Goal: Task Accomplishment & Management: Use online tool/utility

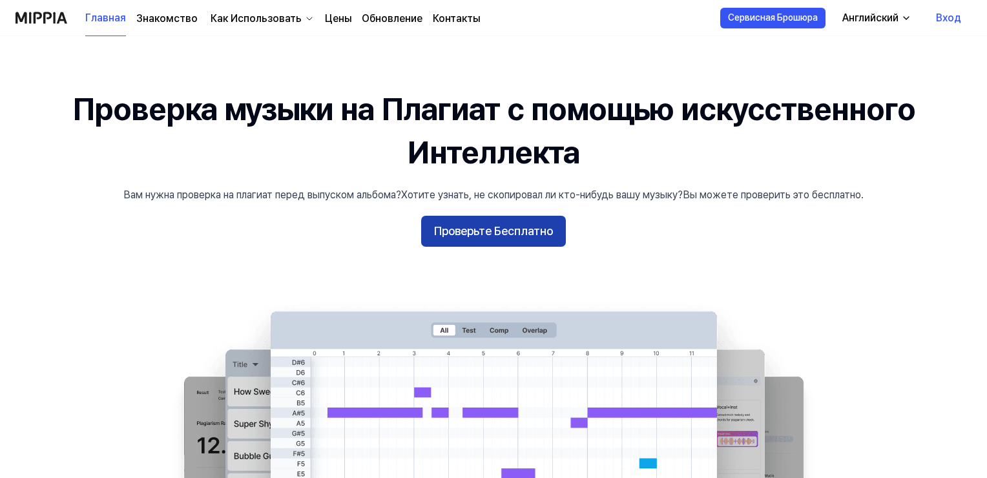
click at [498, 233] on ya-tr-span "Проверьте Бесплатно" at bounding box center [493, 231] width 119 height 19
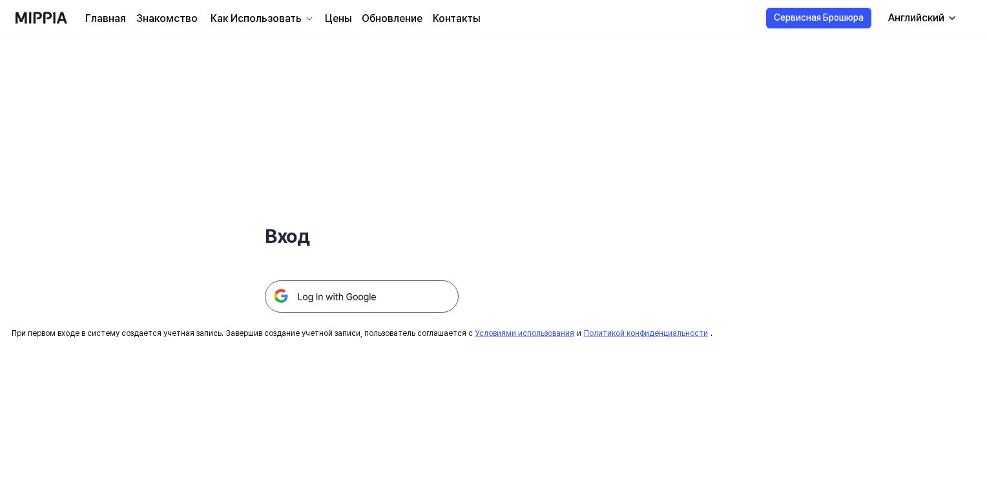
click at [339, 301] on img at bounding box center [362, 296] width 194 height 32
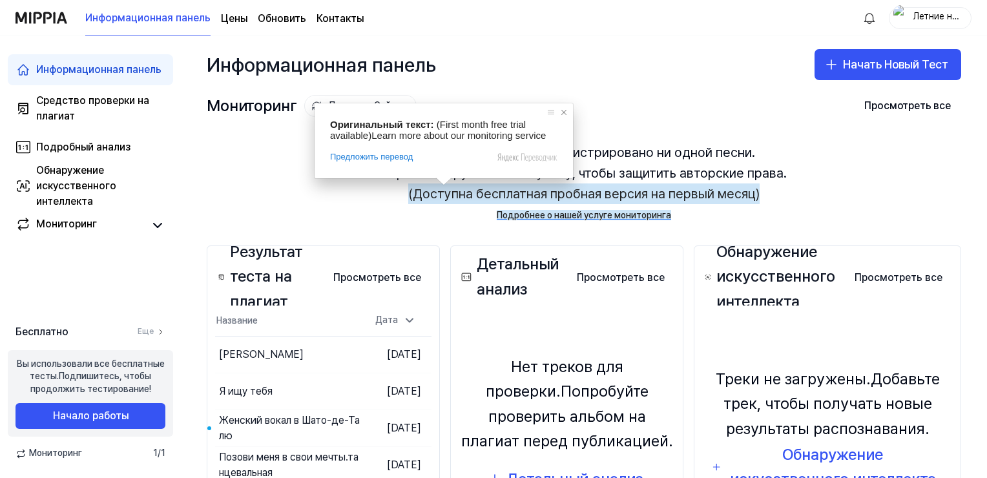
click at [566, 112] on span at bounding box center [564, 112] width 13 height 13
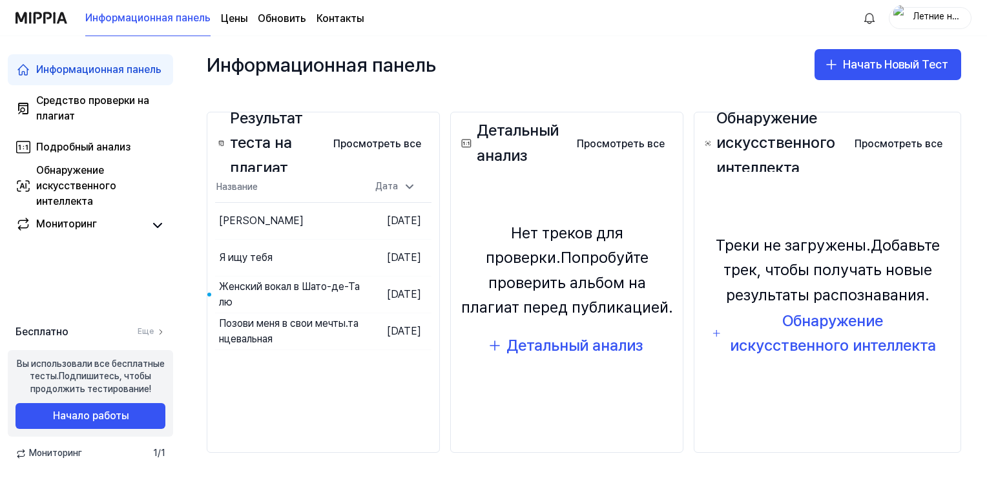
scroll to position [5, 0]
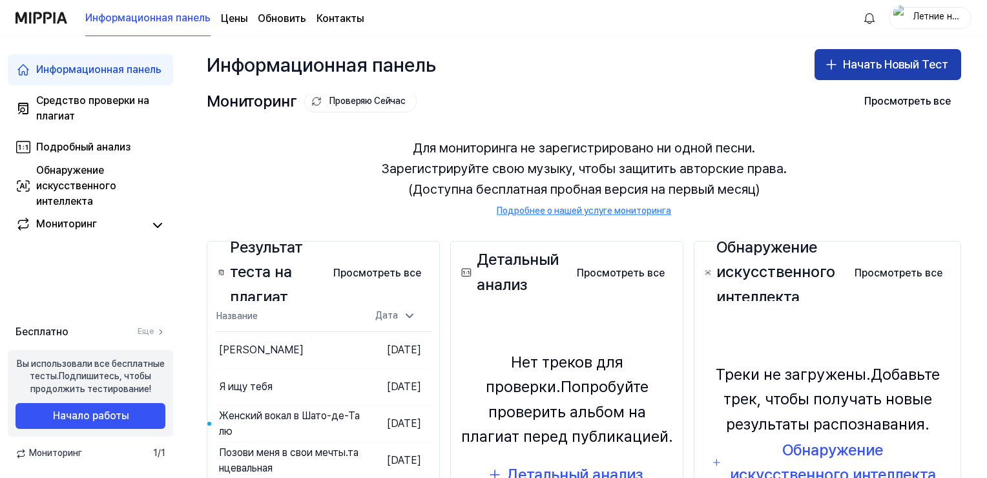
click at [866, 74] on button "Начать Новый Тест" at bounding box center [888, 64] width 147 height 31
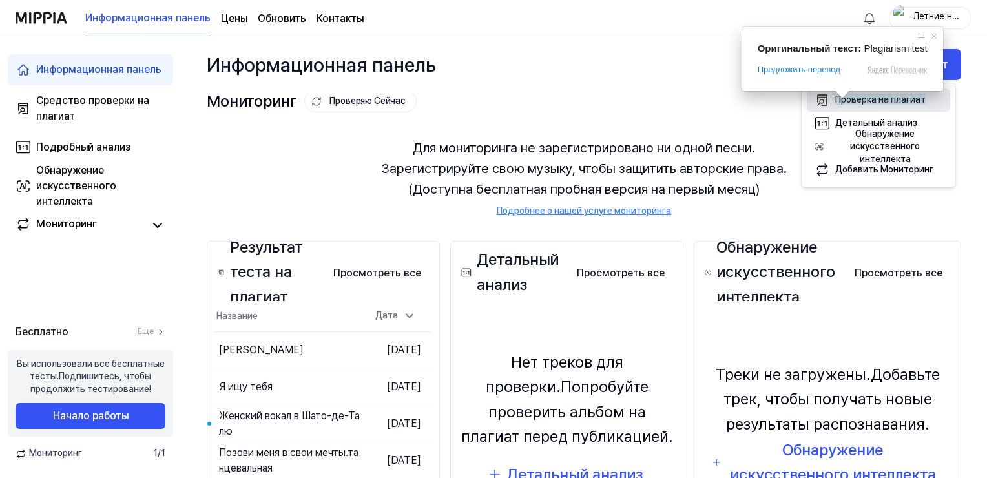
click at [849, 99] on ya-tr-span "Проверка на плагиат" at bounding box center [880, 99] width 90 height 10
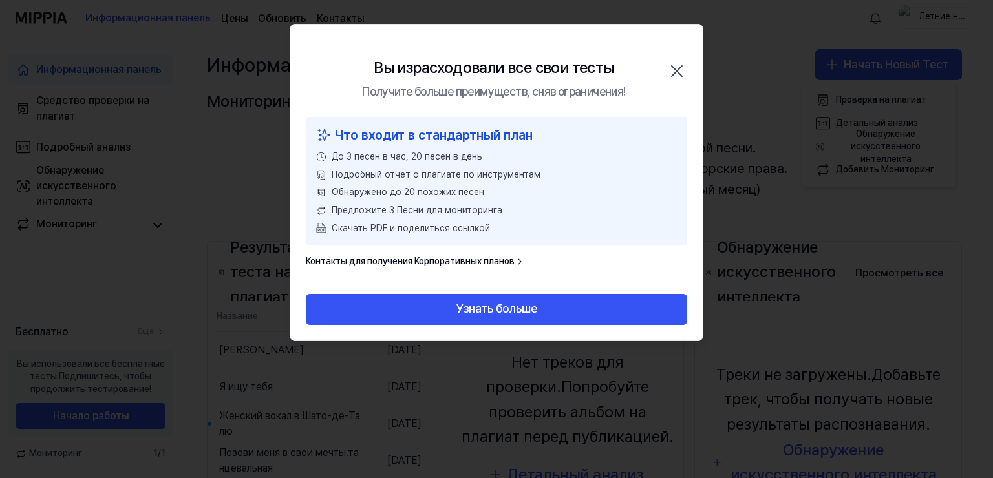
click at [678, 72] on icon "button" at bounding box center [676, 71] width 10 height 10
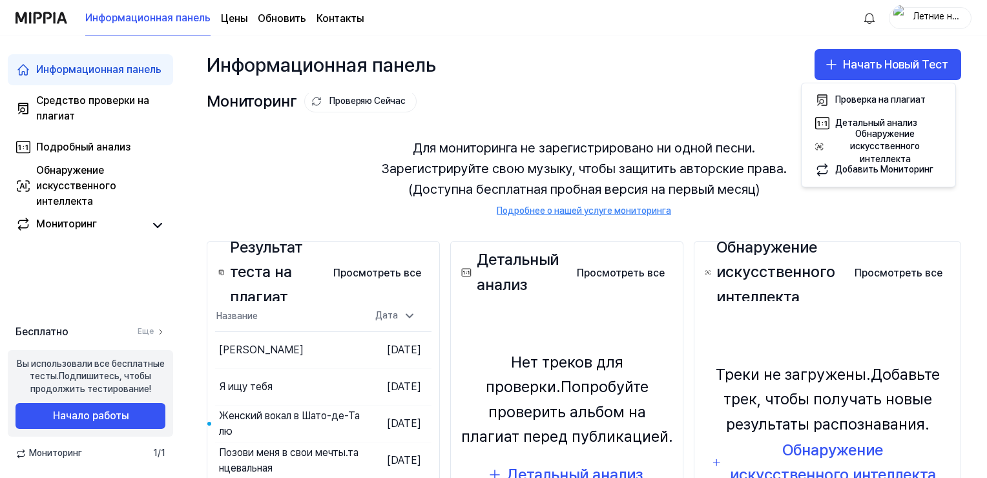
click at [235, 20] on ya-tr-span "Цены" at bounding box center [234, 18] width 26 height 12
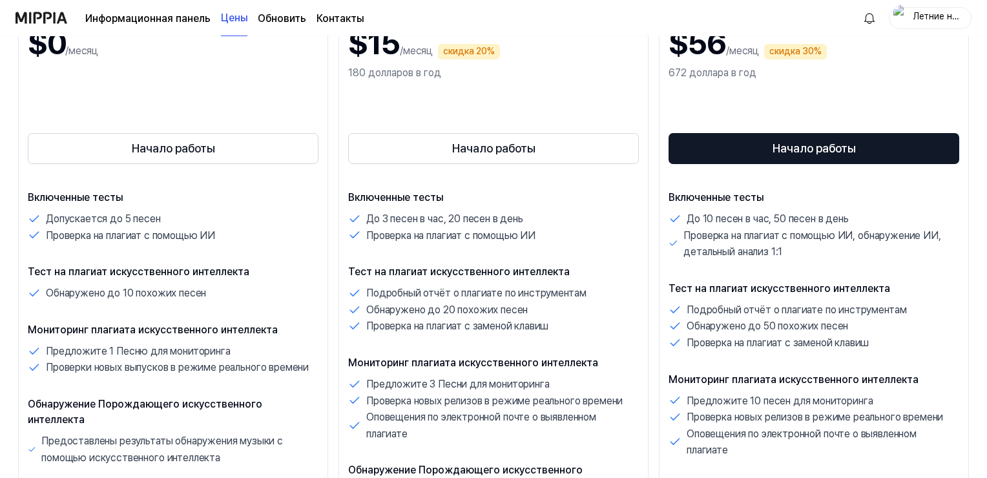
scroll to position [194, 0]
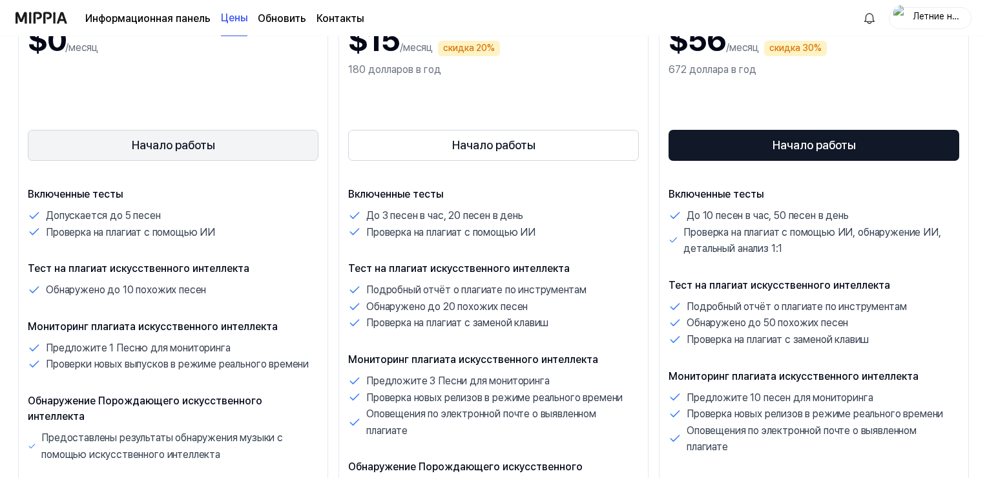
click at [199, 137] on ya-tr-span "Начало работы" at bounding box center [173, 145] width 83 height 19
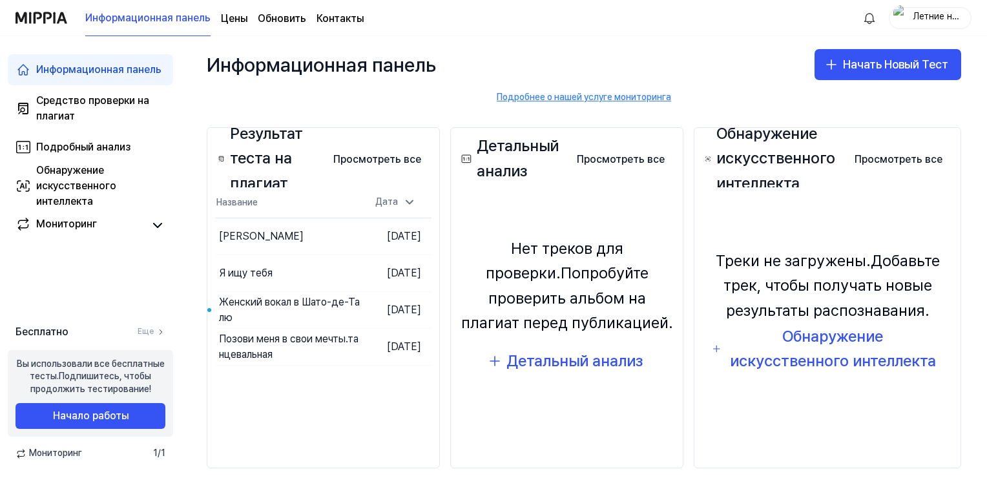
scroll to position [129, 0]
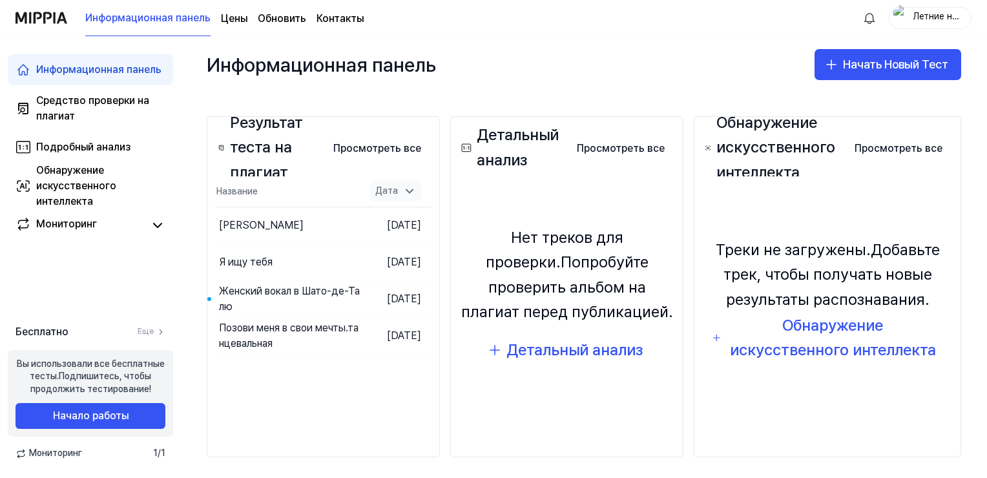
click at [409, 191] on icon at bounding box center [409, 191] width 13 height 13
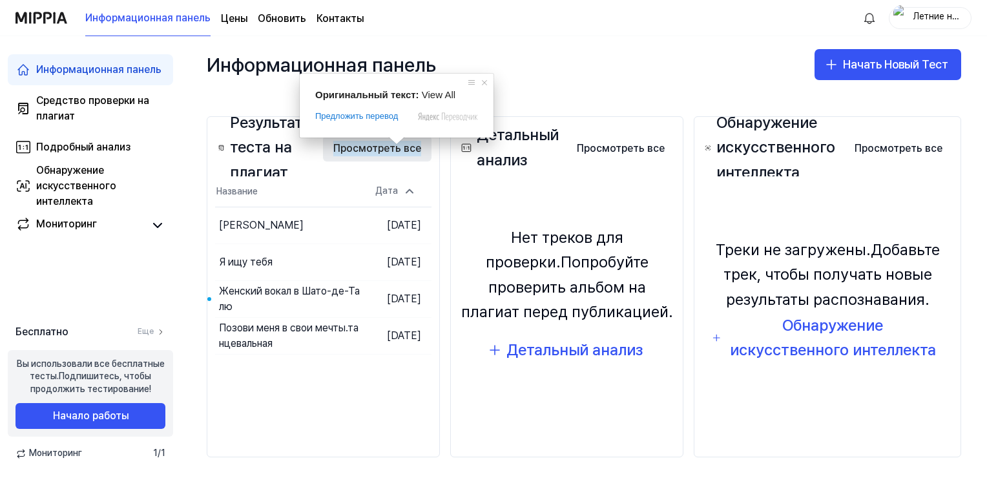
click at [393, 145] on body "Информационная панель Цены Обновить Контакты Летние ночи Информационная панель …" at bounding box center [493, 239] width 987 height 478
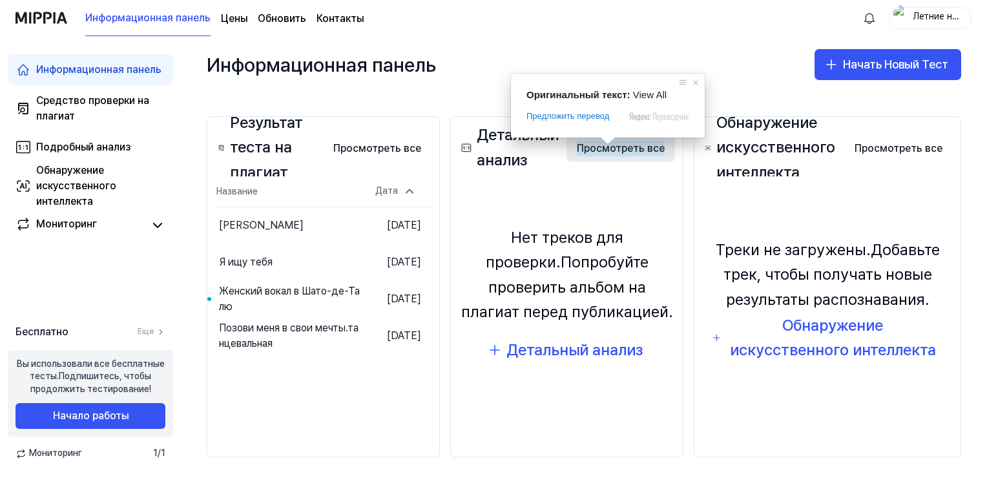
click at [619, 147] on ya-tr-span "Просмотреть все" at bounding box center [621, 149] width 88 height 16
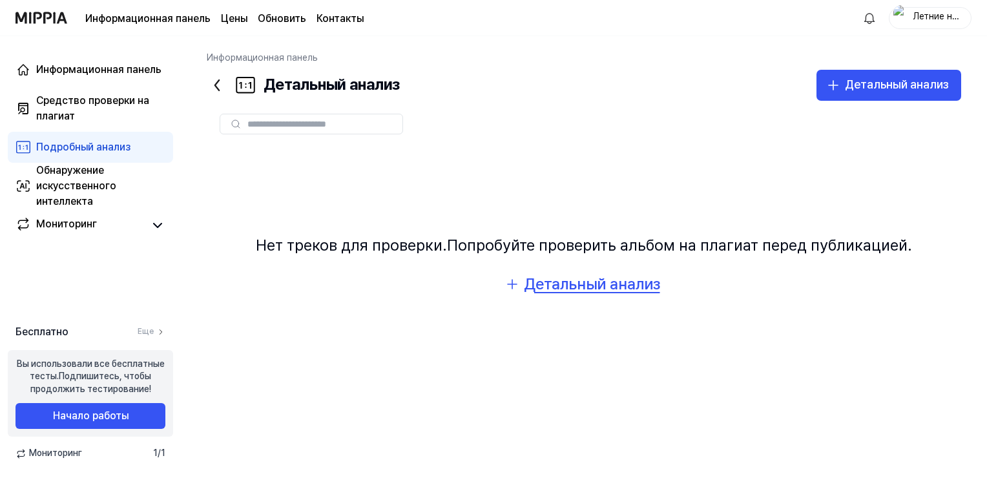
click at [564, 291] on div "Детальный анализ" at bounding box center [592, 284] width 136 height 25
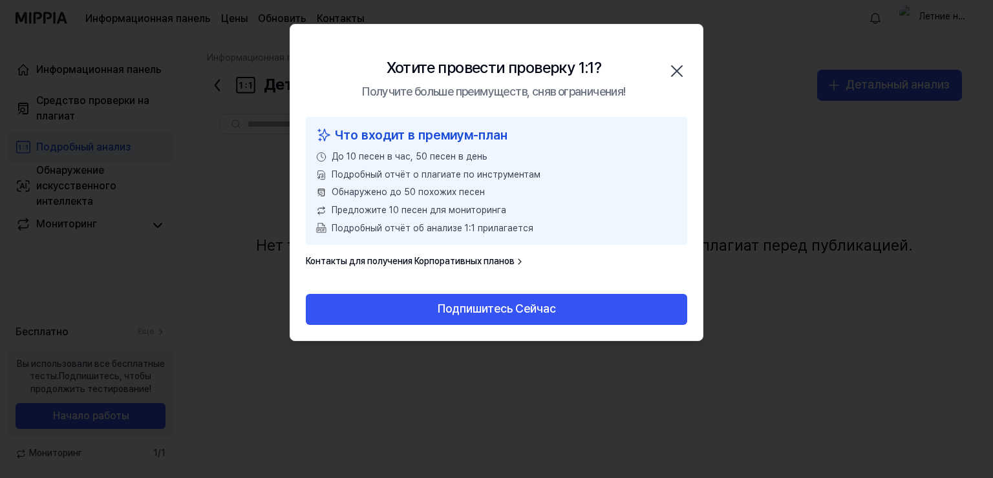
click at [673, 70] on icon "button" at bounding box center [676, 71] width 21 height 21
